Goal: Task Accomplishment & Management: Complete application form

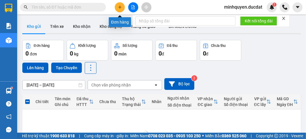
click at [121, 9] on icon "plus" at bounding box center [120, 7] width 4 height 4
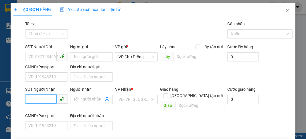
click at [42, 98] on input "SĐT Người Nhận" at bounding box center [40, 98] width 31 height 9
click at [42, 113] on div "0981056566" at bounding box center [45, 110] width 35 height 6
type input "0981056566"
type input "N4 ĐỒNG XOÀI"
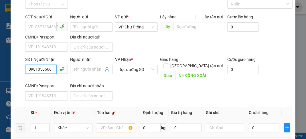
scroll to position [68, 0]
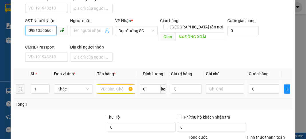
type input "0981056566"
click at [113, 85] on input "text" at bounding box center [116, 88] width 38 height 9
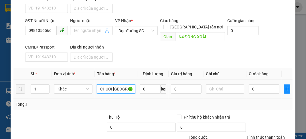
scroll to position [0, 3]
type input "CHUỐI [GEOGRAPHIC_DATA]"
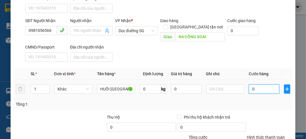
click at [259, 84] on input "0" at bounding box center [264, 88] width 30 height 9
type input "3"
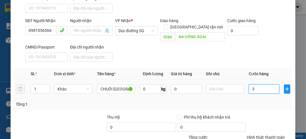
type input "37"
type input "370"
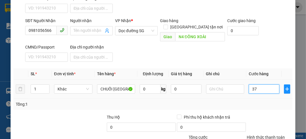
type input "370"
type input "3.700"
type input "37.000"
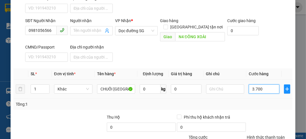
type input "37.000"
type input "370.000"
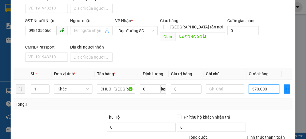
scroll to position [112, 0]
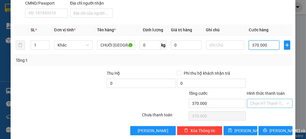
type input "370.000"
click at [279, 99] on input "Hình thức thanh toán" at bounding box center [267, 103] width 35 height 9
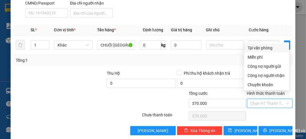
click at [267, 51] on div "Tại văn phòng" at bounding box center [266, 47] width 45 height 9
type input "0"
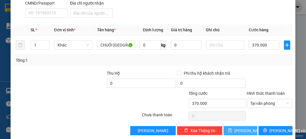
click at [243, 126] on button "[PERSON_NAME]" at bounding box center [241, 130] width 34 height 9
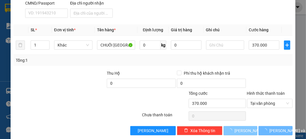
type input "0"
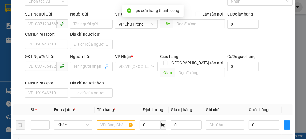
scroll to position [0, 0]
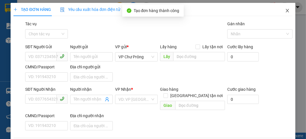
click at [286, 10] on icon "close" at bounding box center [287, 10] width 3 height 3
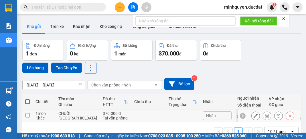
click at [25, 118] on td at bounding box center [27, 115] width 10 height 13
checkbox input "true"
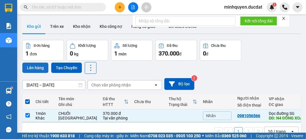
click at [29, 69] on button "Lên hàng" at bounding box center [35, 67] width 26 height 10
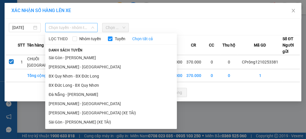
click at [84, 27] on span "Chọn tuyến - nhóm tuyến" at bounding box center [72, 27] width 46 height 9
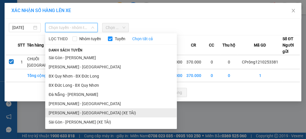
click at [79, 114] on li "[PERSON_NAME] - [GEOGRAPHIC_DATA] (XE TẢI)" at bounding box center [111, 112] width 132 height 9
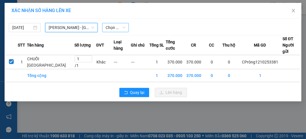
click at [119, 27] on span "Chọn chuyến" at bounding box center [116, 27] width 20 height 9
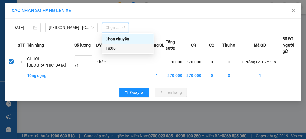
click at [125, 46] on div "18:00" at bounding box center [128, 48] width 45 height 6
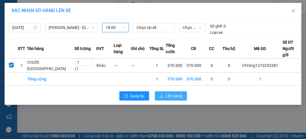
click at [168, 99] on span "Lên hàng" at bounding box center [174, 95] width 17 height 6
